Goal: Transaction & Acquisition: Purchase product/service

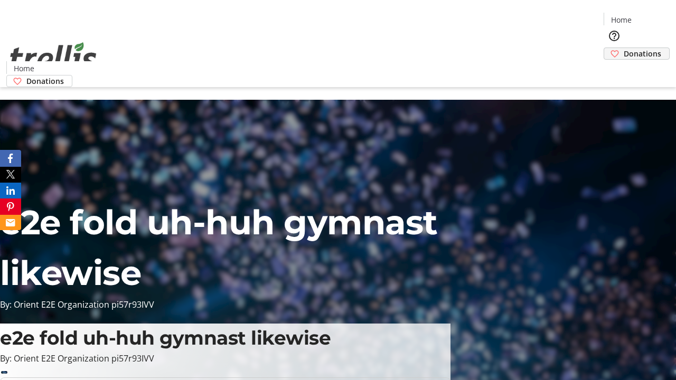
click at [624, 48] on span "Donations" at bounding box center [642, 53] width 37 height 11
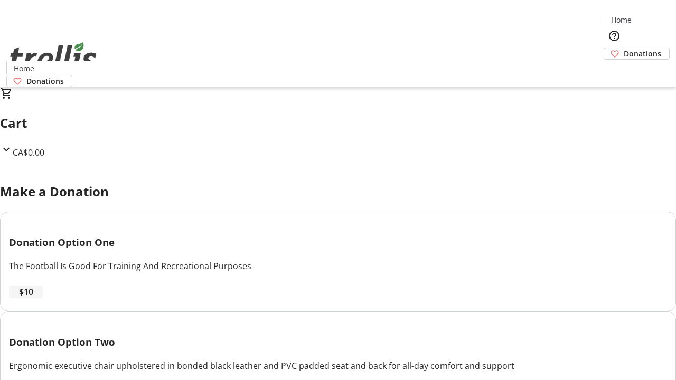
click at [33, 298] on span "$10" at bounding box center [26, 292] width 14 height 13
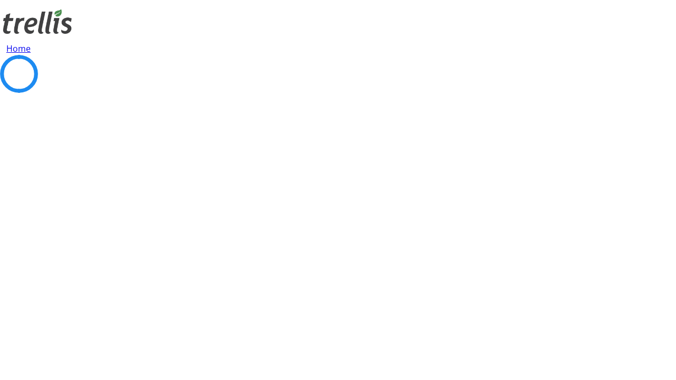
select select "CA"
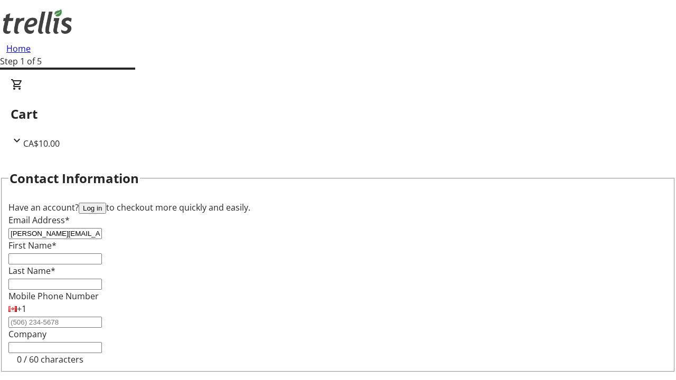
type input "[PERSON_NAME][EMAIL_ADDRESS][DOMAIN_NAME]"
type input "[PERSON_NAME]"
type input "[STREET_ADDRESS][PERSON_NAME]"
type input "Kelowna"
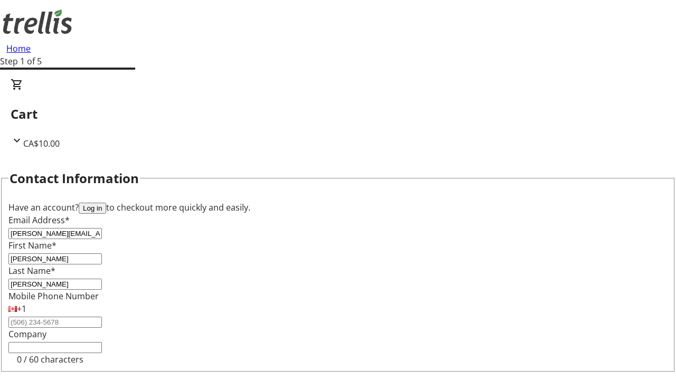
select select "BC"
type input "Kelowna"
type input "V1Y 0C2"
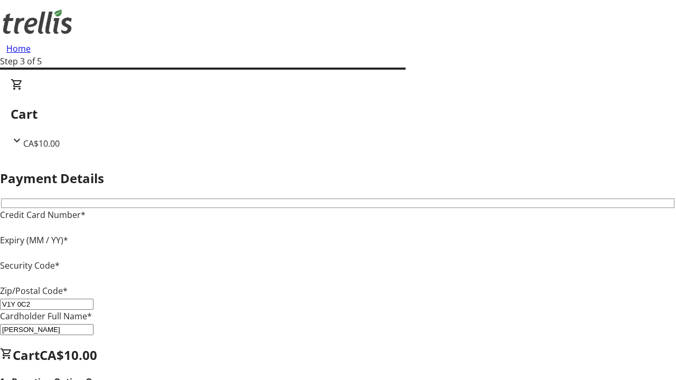
type input "V1Y 0C2"
